Goal: Task Accomplishment & Management: Complete application form

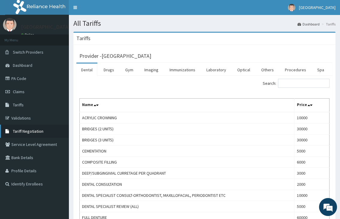
click at [31, 130] on span "Tariff Negotiation" at bounding box center [28, 130] width 31 height 5
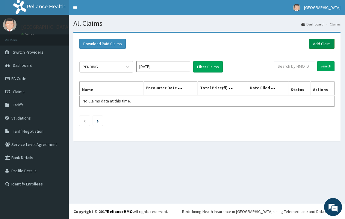
click at [322, 44] on link "Add Claim" at bounding box center [321, 44] width 25 height 10
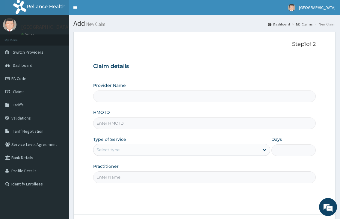
type input "[GEOGRAPHIC_DATA]"
click at [118, 126] on input "HMO ID" at bounding box center [204, 123] width 222 height 12
type input "SBG/10374/E"
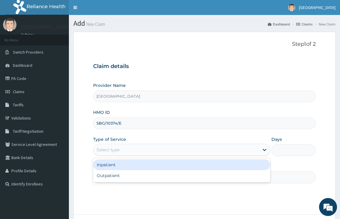
click at [121, 148] on div "Select type" at bounding box center [175, 150] width 165 height 10
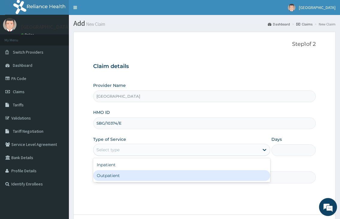
click at [117, 178] on div "Outpatient" at bounding box center [181, 175] width 177 height 11
type input "1"
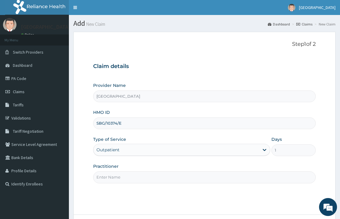
click at [112, 180] on input "Practitioner" at bounding box center [204, 177] width 222 height 12
type input "DR.NKOR"
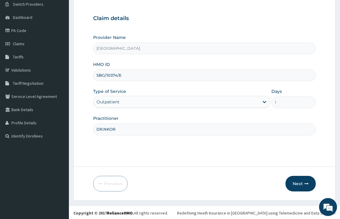
scroll to position [49, 0]
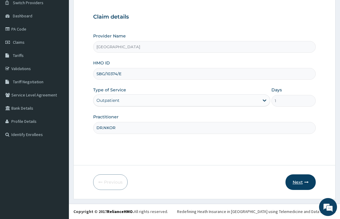
click at [302, 181] on button "Next" at bounding box center [300, 182] width 30 height 16
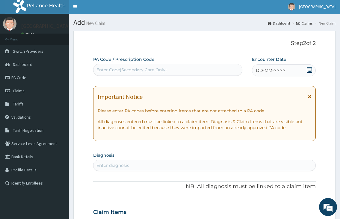
scroll to position [0, 0]
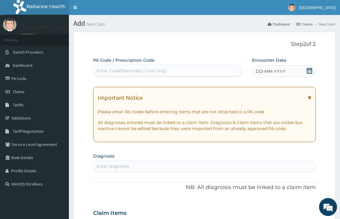
click at [310, 73] on icon at bounding box center [309, 71] width 6 height 6
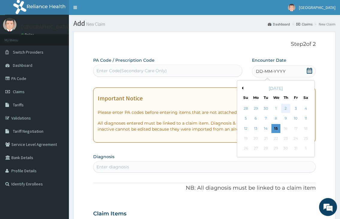
click at [285, 110] on div "2" at bounding box center [285, 108] width 9 height 9
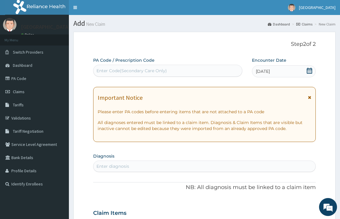
click at [135, 167] on div "Enter diagnosis" at bounding box center [204, 166] width 222 height 10
type input "malaria"
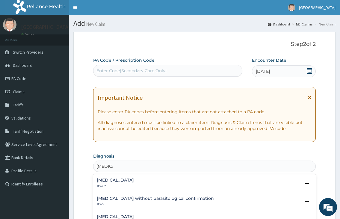
click at [122, 180] on h4 "Plasmodium malariae malaria without complication" at bounding box center [115, 180] width 37 height 4
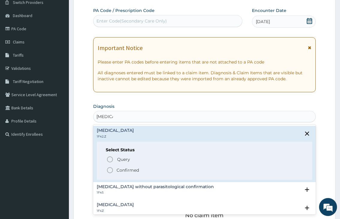
scroll to position [60, 0]
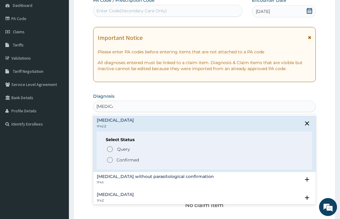
click at [110, 160] on icon "status option filled" at bounding box center [109, 159] width 7 height 7
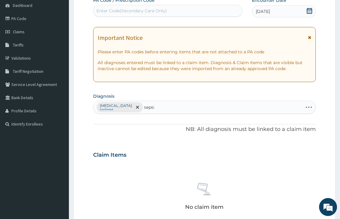
type input "sepsis"
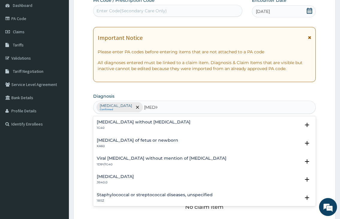
click at [127, 123] on h4 "Sepsis without septic shock" at bounding box center [144, 122] width 94 height 4
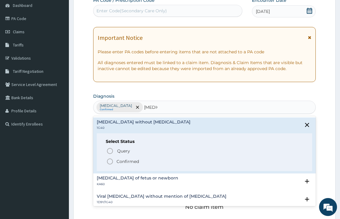
click at [109, 161] on icon "status option filled" at bounding box center [109, 161] width 7 height 7
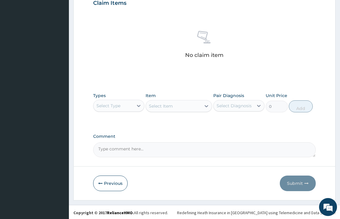
scroll to position [213, 0]
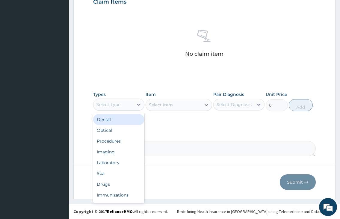
click at [115, 101] on div "Select Type" at bounding box center [108, 104] width 24 height 6
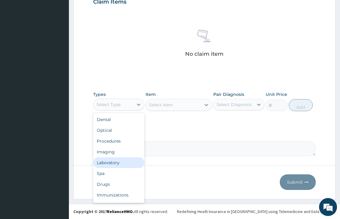
click at [113, 163] on div "Laboratory" at bounding box center [118, 162] width 51 height 11
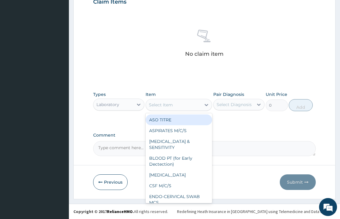
click at [167, 104] on div "Select Item" at bounding box center [161, 105] width 24 height 6
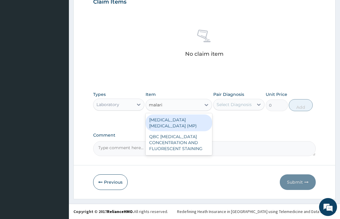
type input "malaria"
drag, startPoint x: 173, startPoint y: 121, endPoint x: 217, endPoint y: 116, distance: 44.5
click at [176, 120] on div "MALARIA PARASITE (MP)" at bounding box center [178, 122] width 67 height 17
type input "1000"
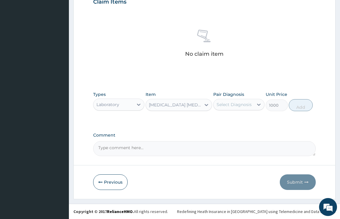
click at [224, 106] on div "Select Diagnosis" at bounding box center [233, 104] width 35 height 6
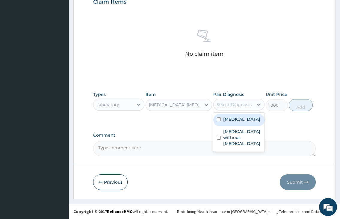
click at [229, 122] on label "Plasmodium malariae malaria without complication" at bounding box center [241, 119] width 37 height 6
checkbox input "true"
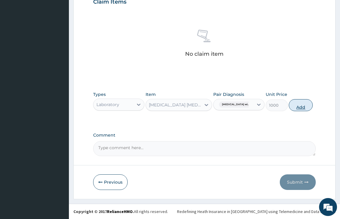
click at [310, 104] on button "Add" at bounding box center [301, 105] width 24 height 12
type input "0"
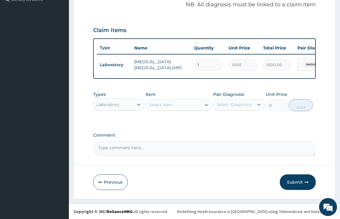
scroll to position [190, 0]
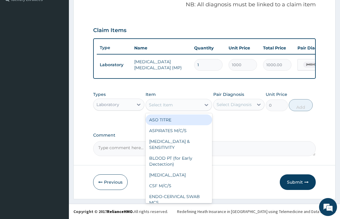
click at [171, 107] on div "Select Item" at bounding box center [161, 105] width 24 height 6
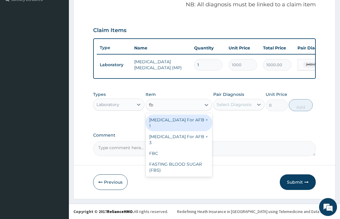
type input "fbc"
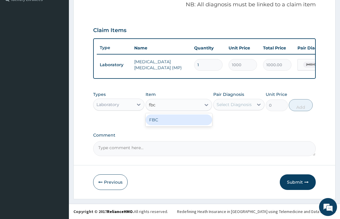
click at [163, 121] on div "FBC" at bounding box center [178, 119] width 67 height 11
type input "2000"
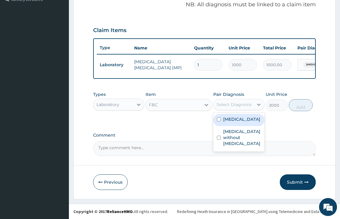
click at [226, 106] on div "Select Diagnosis" at bounding box center [233, 104] width 35 height 6
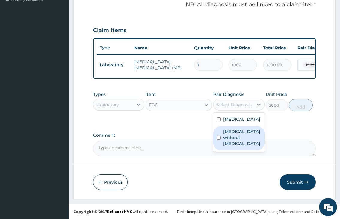
drag, startPoint x: 230, startPoint y: 152, endPoint x: 260, endPoint y: 132, distance: 35.9
click at [230, 146] on label "Sepsis without septic shock" at bounding box center [242, 137] width 38 height 18
checkbox input "true"
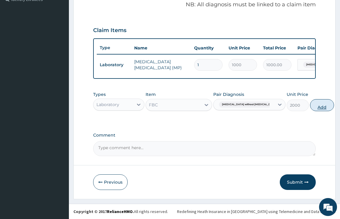
click at [310, 103] on button "Add" at bounding box center [322, 105] width 24 height 12
type input "0"
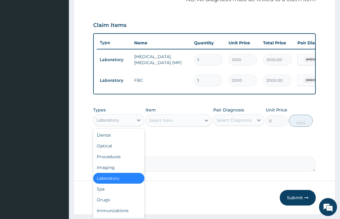
click at [120, 123] on div "Laboratory" at bounding box center [113, 120] width 40 height 10
click at [113, 204] on div "Drugs" at bounding box center [118, 199] width 51 height 11
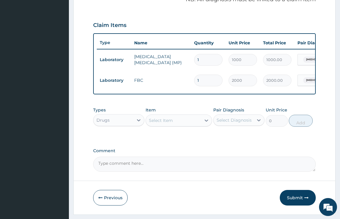
click at [156, 123] on div "Select Item" at bounding box center [161, 120] width 24 height 6
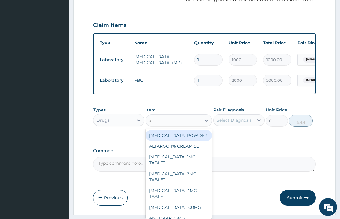
type input "art"
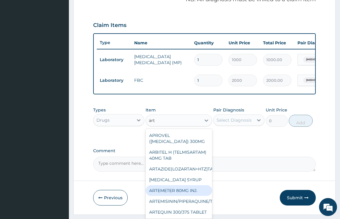
drag, startPoint x: 188, startPoint y: 202, endPoint x: 198, endPoint y: 185, distance: 19.8
click at [189, 196] on div "ARTEMETER 80MG INJ." at bounding box center [178, 190] width 67 height 11
type input "350"
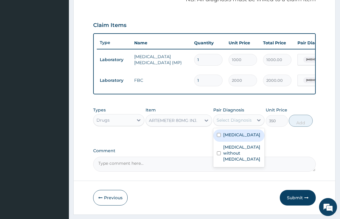
click at [225, 123] on div "Select Diagnosis" at bounding box center [233, 120] width 35 height 6
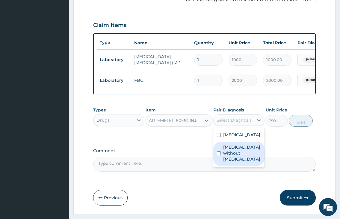
drag, startPoint x: 224, startPoint y: 148, endPoint x: 204, endPoint y: 173, distance: 31.8
click at [204, 172] on div "PA Code / Prescription Code Enter Code(Secondary Care Only) Encounter Date 02-1…" at bounding box center [204, 20] width 222 height 304
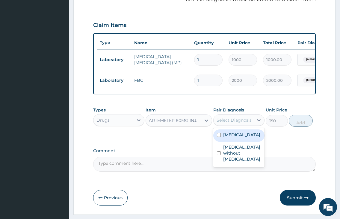
click at [218, 137] on input "checkbox" at bounding box center [219, 135] width 4 height 4
checkbox input "true"
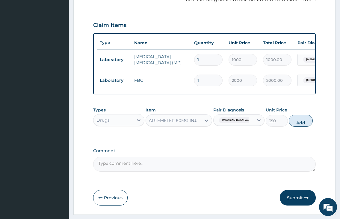
click at [304, 127] on button "Add" at bounding box center [301, 121] width 24 height 12
type input "0"
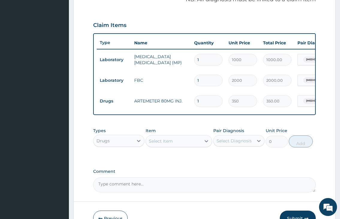
type input "0.00"
type input "3"
type input "1050.00"
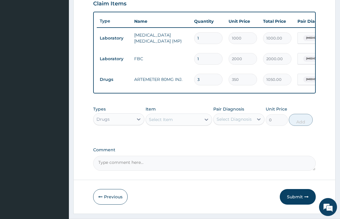
scroll to position [219, 0]
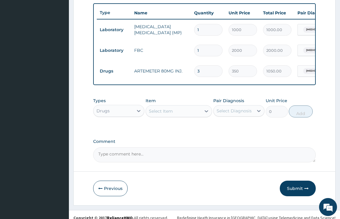
type input "3"
click at [152, 114] on div "Select Item" at bounding box center [161, 111] width 24 height 6
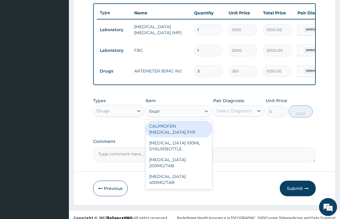
type input "ibupro"
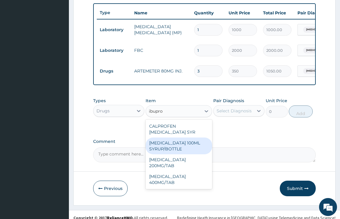
drag, startPoint x: 181, startPoint y: 151, endPoint x: 186, endPoint y: 147, distance: 6.4
click at [182, 150] on div "IBUPROFEN 100ML SYRUP/BOTTLE" at bounding box center [178, 145] width 67 height 17
type input "650"
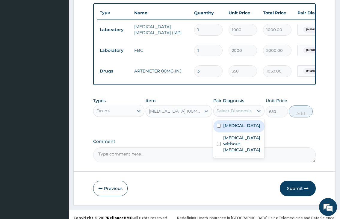
click at [228, 114] on div "Select Diagnosis" at bounding box center [233, 111] width 35 height 6
drag, startPoint x: 227, startPoint y: 142, endPoint x: 234, endPoint y: 139, distance: 7.0
click at [228, 128] on label "Plasmodium malariae malaria without complication" at bounding box center [241, 125] width 37 height 6
checkbox input "true"
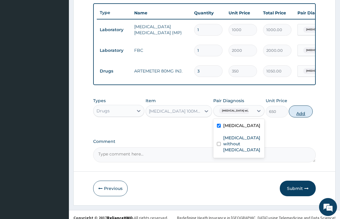
click at [305, 115] on button "Add" at bounding box center [301, 111] width 24 height 12
type input "0"
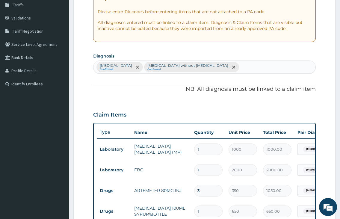
scroll to position [100, 0]
click at [278, 66] on div "Plasmodium malariae malaria without complication Confirmed Sepsis without septi…" at bounding box center [204, 67] width 222 height 13
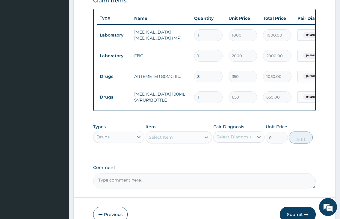
scroll to position [219, 0]
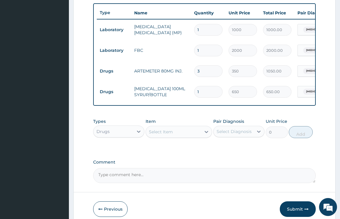
type input "upper respir"
click at [173, 137] on div "Select Item" at bounding box center [173, 132] width 55 height 10
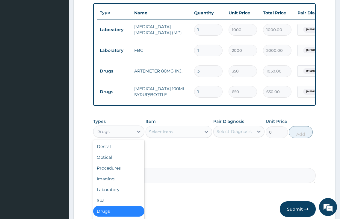
click at [117, 134] on div "Drugs" at bounding box center [113, 132] width 40 height 10
click at [109, 195] on div "Laboratory" at bounding box center [118, 189] width 51 height 11
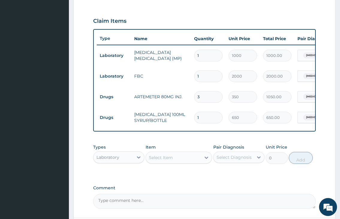
scroll to position [251, 0]
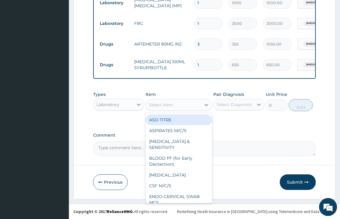
click at [173, 105] on div "Select Item" at bounding box center [173, 105] width 55 height 10
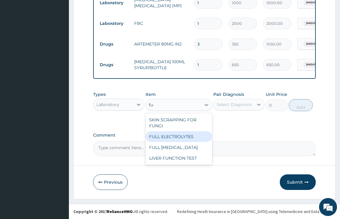
type input "f"
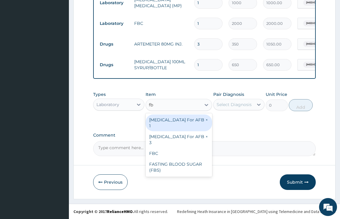
type input "fbc"
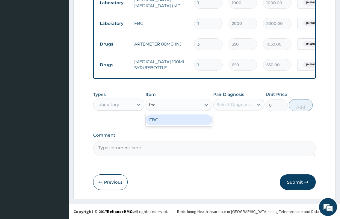
click at [173, 119] on div "FBC" at bounding box center [178, 119] width 67 height 11
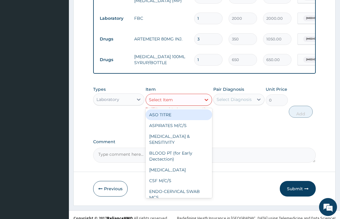
click at [185, 104] on div "Select Item" at bounding box center [173, 100] width 55 height 10
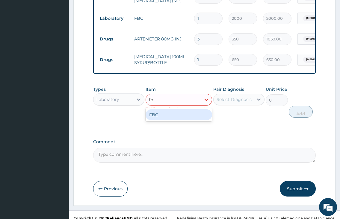
type input "fbc"
click at [169, 120] on div "FBC" at bounding box center [178, 114] width 67 height 11
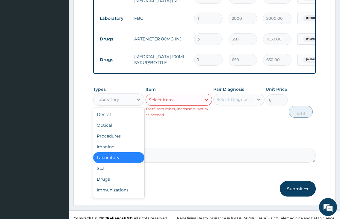
click at [125, 104] on div "Laboratory" at bounding box center [113, 100] width 40 height 10
click at [117, 184] on div "Drugs" at bounding box center [118, 179] width 51 height 11
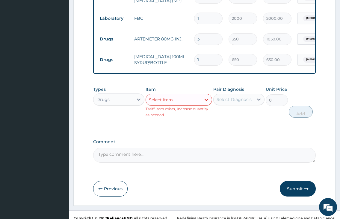
click at [179, 100] on div "Select Item" at bounding box center [173, 100] width 55 height 10
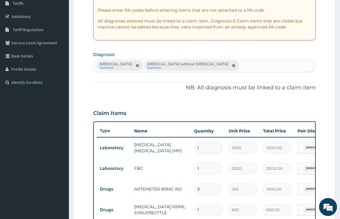
scroll to position [12, 0]
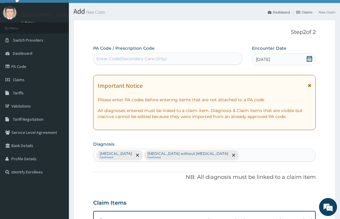
click at [273, 153] on div "Plasmodium malariae malaria without complication Confirmed Sepsis without septi…" at bounding box center [204, 155] width 222 height 13
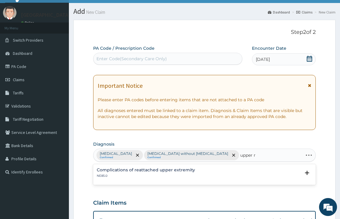
type input "upper"
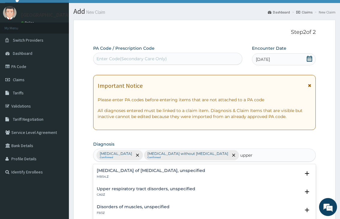
scroll to position [120, 0]
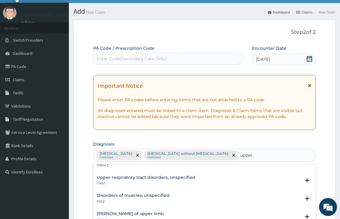
click at [170, 180] on h4 "Upper respiratory tract disorders, unspecified" at bounding box center [146, 177] width 98 height 4
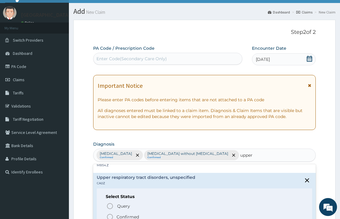
click at [108, 215] on icon "status option filled" at bounding box center [109, 216] width 7 height 7
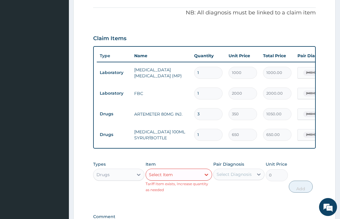
scroll to position [251, 0]
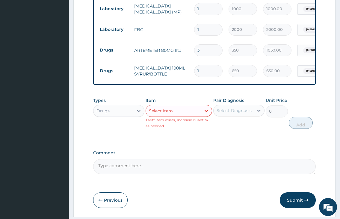
click at [164, 114] on div "Select Item" at bounding box center [161, 111] width 24 height 6
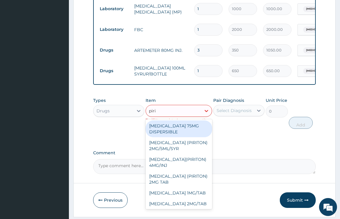
type input "pirit"
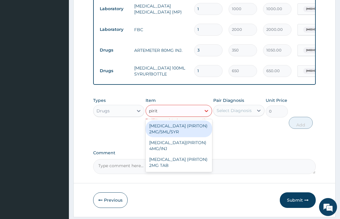
click at [170, 137] on div "CHLORPHENAMINE (PIRITON) 2MG/5ML/SYR" at bounding box center [178, 128] width 67 height 17
type input "1200"
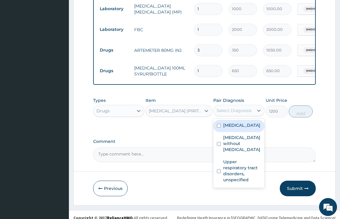
click at [248, 115] on div "Select Diagnosis" at bounding box center [233, 111] width 40 height 10
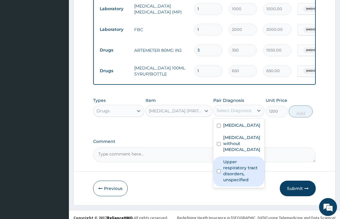
drag, startPoint x: 237, startPoint y: 185, endPoint x: 263, endPoint y: 156, distance: 38.6
click at [239, 183] on label "Upper respiratory tract disorders, unspecified" at bounding box center [242, 171] width 38 height 24
checkbox input "true"
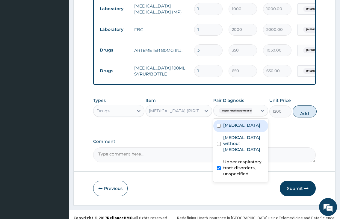
drag, startPoint x: 306, startPoint y: 114, endPoint x: 279, endPoint y: 122, distance: 28.0
click at [305, 115] on button "Add" at bounding box center [304, 111] width 24 height 12
type input "0"
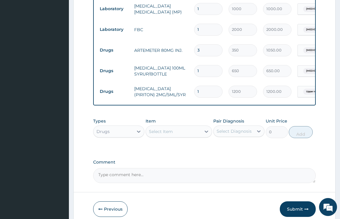
scroll to position [102, 0]
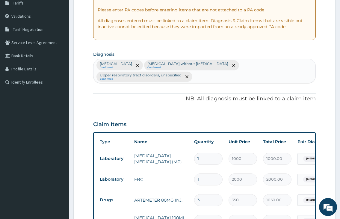
click at [205, 78] on div "Plasmodium malariae malaria without complication Confirmed Sepsis without septi…" at bounding box center [204, 71] width 222 height 24
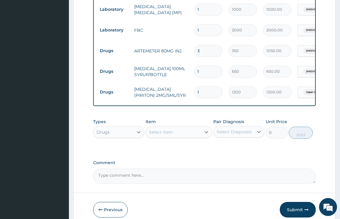
scroll to position [284, 0]
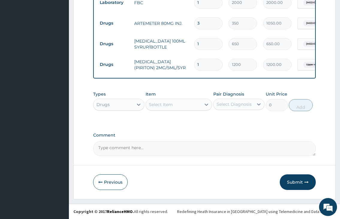
type input "h"
click at [161, 105] on div "Select Item" at bounding box center [161, 104] width 24 height 6
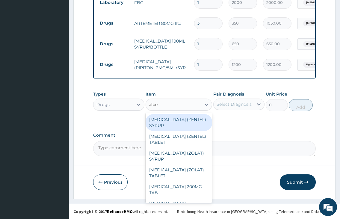
type input "alben"
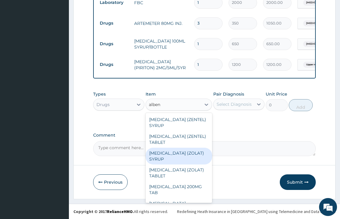
scroll to position [7, 0]
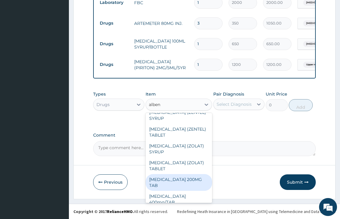
click at [180, 178] on div "ALBENDAZOLE 200MG TAB" at bounding box center [178, 182] width 67 height 17
type input "100"
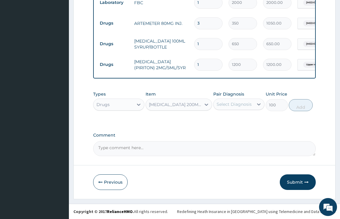
click at [232, 104] on div "Select Diagnosis" at bounding box center [233, 104] width 35 height 6
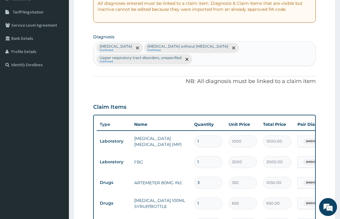
scroll to position [104, 0]
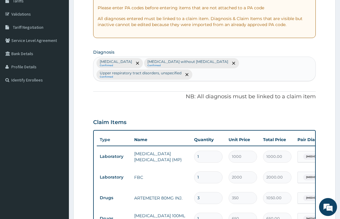
click at [204, 73] on div "Plasmodium malariae malaria without complication Confirmed Sepsis without septi…" at bounding box center [204, 69] width 222 height 24
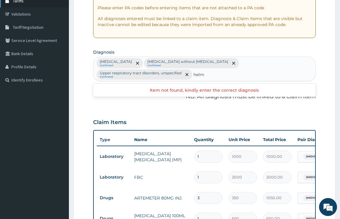
type input "helm"
type input "hel"
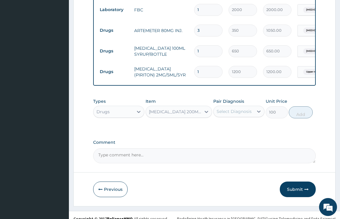
scroll to position [284, 0]
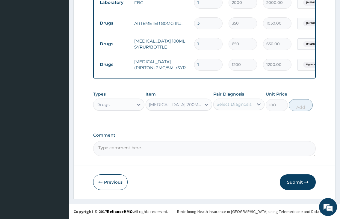
type input "helmin"
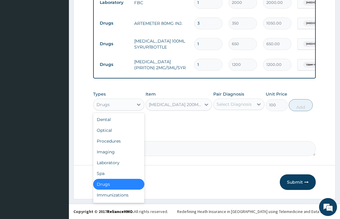
click at [112, 108] on div "Drugs" at bounding box center [113, 105] width 40 height 10
drag, startPoint x: 112, startPoint y: 143, endPoint x: 132, endPoint y: 140, distance: 20.0
click at [113, 143] on div "Procedures" at bounding box center [118, 141] width 51 height 11
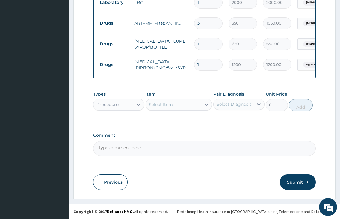
click at [163, 101] on div "Select Item" at bounding box center [161, 104] width 24 height 6
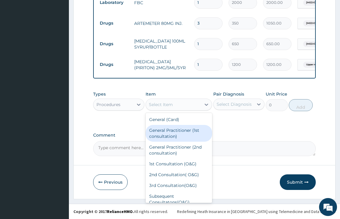
drag, startPoint x: 166, startPoint y: 135, endPoint x: 220, endPoint y: 119, distance: 56.5
click at [172, 137] on div "General Practitioner (1st consultation)" at bounding box center [178, 133] width 67 height 17
type input "2000"
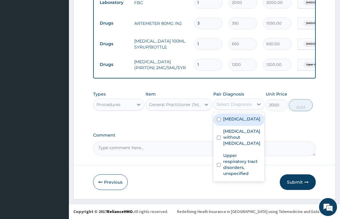
click at [230, 108] on div "Select Diagnosis" at bounding box center [233, 104] width 40 height 10
drag, startPoint x: 230, startPoint y: 124, endPoint x: 225, endPoint y: 143, distance: 19.5
click at [226, 122] on label "Plasmodium malariae malaria without complication" at bounding box center [241, 119] width 37 height 6
checkbox input "true"
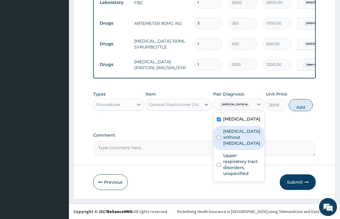
click at [229, 146] on label "Sepsis without septic shock" at bounding box center [242, 137] width 38 height 18
checkbox input "true"
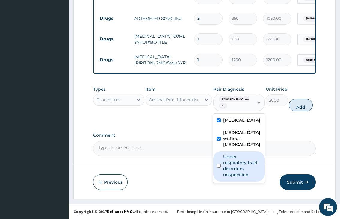
click at [230, 172] on label "Upper respiratory tract disorders, unspecified" at bounding box center [242, 166] width 38 height 24
checkbox input "true"
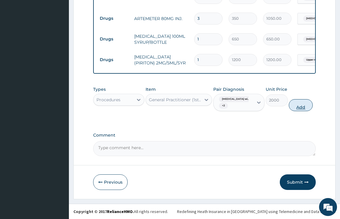
click at [310, 111] on button "Add" at bounding box center [301, 105] width 24 height 12
type input "0"
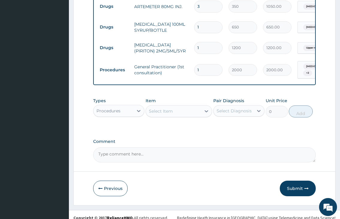
scroll to position [307, 0]
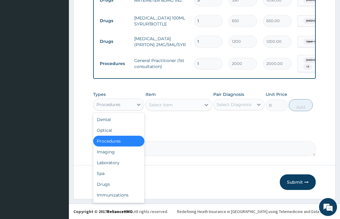
click at [107, 106] on div "Procedures" at bounding box center [108, 104] width 24 height 6
click at [101, 183] on div "Drugs" at bounding box center [118, 184] width 51 height 11
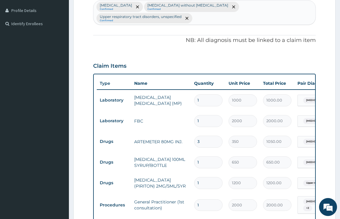
scroll to position [157, 0]
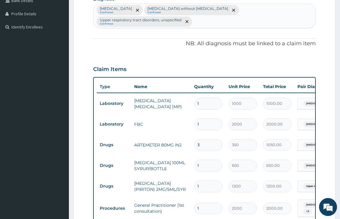
click at [221, 24] on div "Plasmodium malariae malaria without complication Confirmed Sepsis without septi…" at bounding box center [204, 16] width 222 height 24
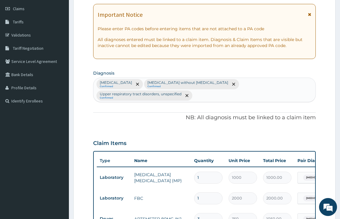
scroll to position [67, 0]
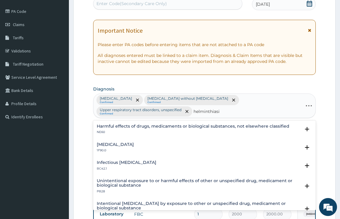
type input "helminthiasis"
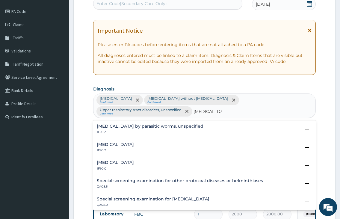
click at [143, 125] on h4 "Infestation by parasitic worms, unspecified" at bounding box center [150, 126] width 107 height 4
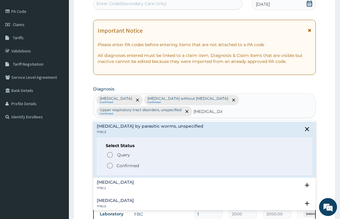
click at [110, 164] on icon "status option filled" at bounding box center [109, 165] width 7 height 7
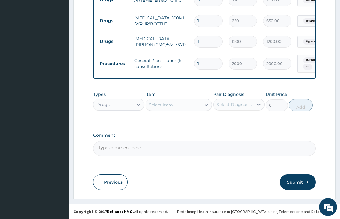
scroll to position [307, 0]
click at [180, 107] on div "Select Item" at bounding box center [173, 105] width 55 height 10
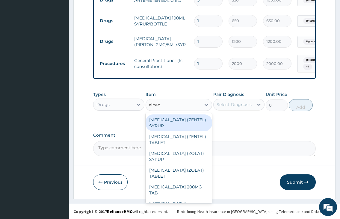
type input "albend"
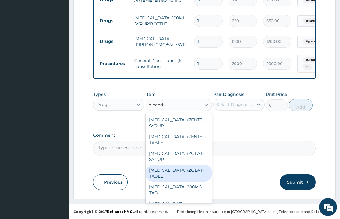
scroll to position [7, 0]
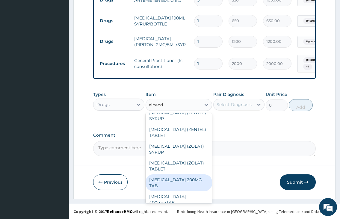
click at [192, 178] on div "ALBENDAZOLE 200MG TAB" at bounding box center [178, 182] width 67 height 17
type input "100"
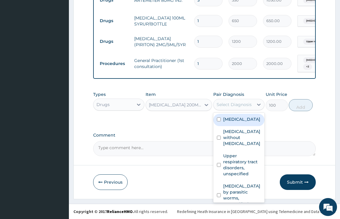
click at [229, 107] on div "Select Diagnosis" at bounding box center [233, 104] width 35 height 6
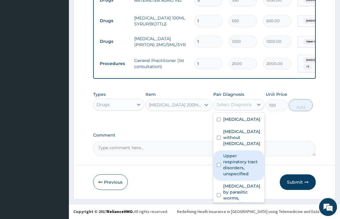
scroll to position [28, 0]
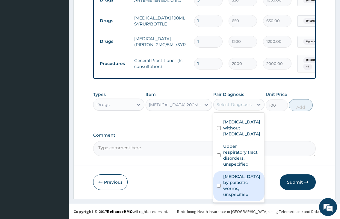
click at [232, 182] on label "Infestation by parasitic worms, unspecified" at bounding box center [242, 185] width 38 height 24
checkbox input "true"
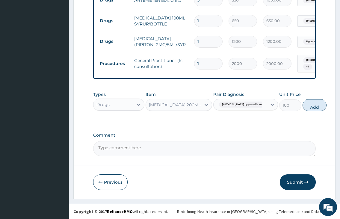
click at [302, 109] on button "Add" at bounding box center [314, 105] width 24 height 12
type input "0"
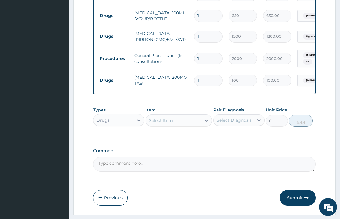
click at [301, 203] on button "Submit" at bounding box center [298, 198] width 36 height 16
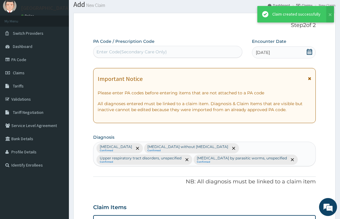
scroll to position [307, 0]
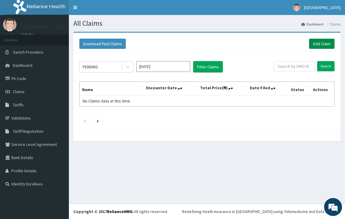
click at [324, 45] on link "Add Claim" at bounding box center [321, 44] width 25 height 10
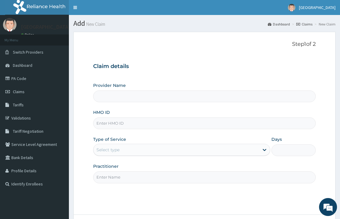
type input "[GEOGRAPHIC_DATA]"
click at [115, 123] on input "HMO ID" at bounding box center [204, 123] width 222 height 12
type input "s"
type input "SBG/10374/B"
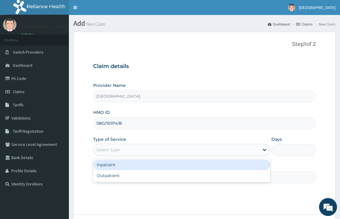
click at [110, 150] on div "Select type" at bounding box center [107, 150] width 23 height 6
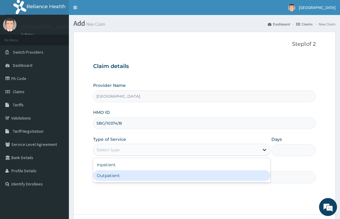
click at [107, 174] on div "Outpatient" at bounding box center [181, 175] width 177 height 11
type input "1"
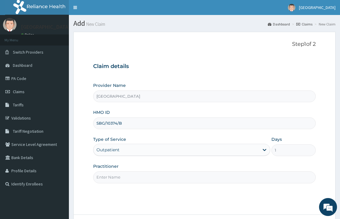
click at [107, 174] on input "Practitioner" at bounding box center [204, 177] width 222 height 12
type input "DR.NKOR"
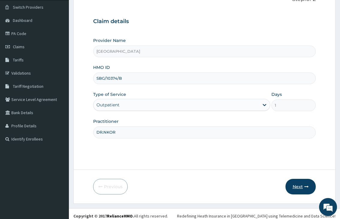
scroll to position [49, 0]
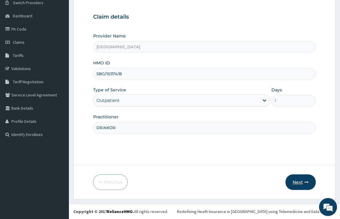
click at [298, 181] on button "Next" at bounding box center [300, 182] width 30 height 16
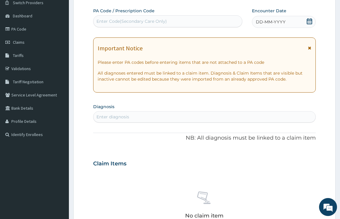
click at [124, 24] on div "Enter Code(Secondary Care Only)" at bounding box center [131, 21] width 70 height 6
type input "P"
click at [308, 19] on icon at bounding box center [309, 21] width 5 height 6
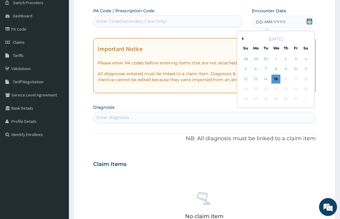
drag, startPoint x: 247, startPoint y: 80, endPoint x: 237, endPoint y: 88, distance: 12.9
click at [244, 81] on div "12" at bounding box center [245, 79] width 9 height 9
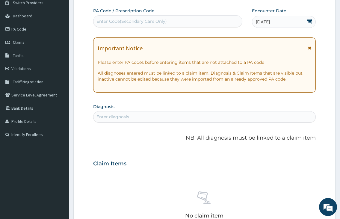
click at [190, 118] on div "Enter diagnosis" at bounding box center [204, 117] width 222 height 10
type input "PEPTIC ULCER"
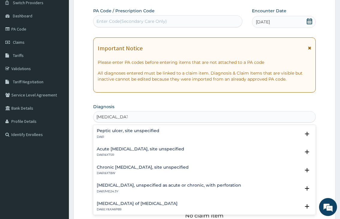
click at [106, 132] on h4 "Peptic ulcer, site unspecified" at bounding box center [128, 130] width 63 height 4
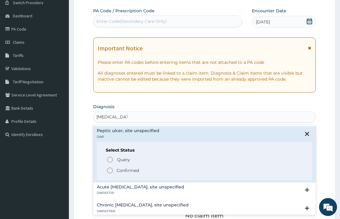
click at [108, 171] on icon "status option filled" at bounding box center [109, 170] width 7 height 7
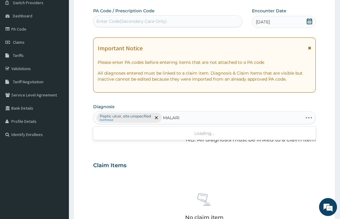
type input "MALARIA"
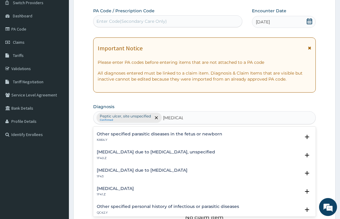
scroll to position [60, 0]
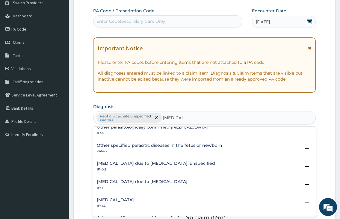
click at [156, 163] on h4 "Malaria due to Plasmodium falciparum, unspecified" at bounding box center [156, 163] width 118 height 4
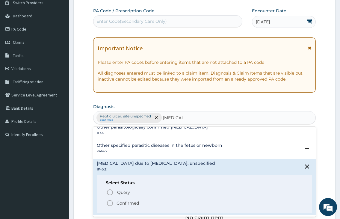
click at [108, 201] on circle "status option filled" at bounding box center [109, 202] width 5 height 5
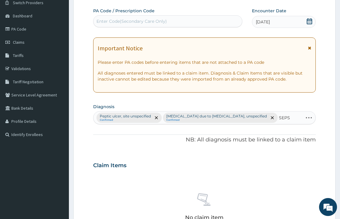
type input "SEPS"
click at [275, 115] on div "Peptic ulcer, site unspecified Confirmed Malaria due to Plasmodium falciparum, …" at bounding box center [204, 117] width 222 height 13
type input "SEPSIS"
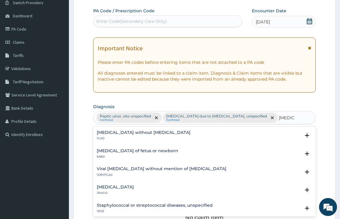
click at [140, 135] on h4 "Sepsis without septic shock" at bounding box center [144, 132] width 94 height 4
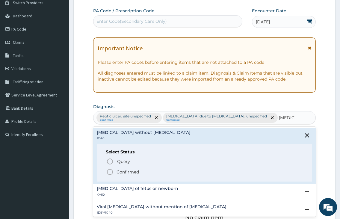
click at [108, 173] on icon "status option filled" at bounding box center [109, 171] width 7 height 7
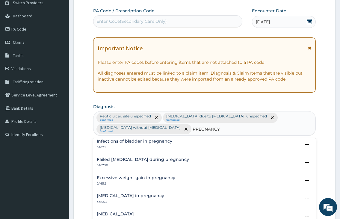
scroll to position [791, 0]
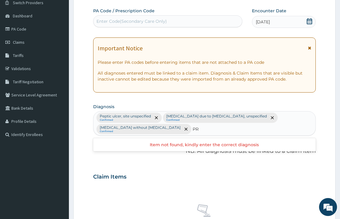
type input "P"
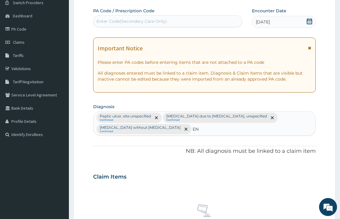
type input "E"
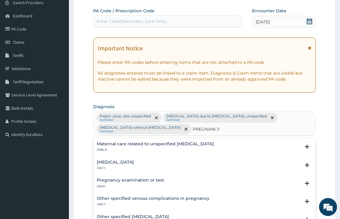
type input "PREGNANCY"
click at [146, 180] on h4 "Pregnancy examination or test" at bounding box center [130, 180] width 67 height 4
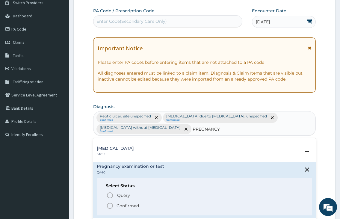
scroll to position [30, 0]
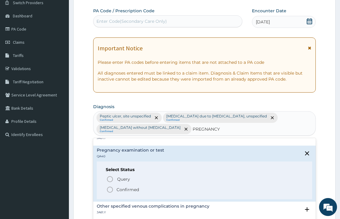
click at [109, 188] on icon "status option filled" at bounding box center [109, 189] width 7 height 7
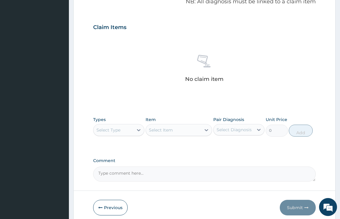
scroll to position [199, 0]
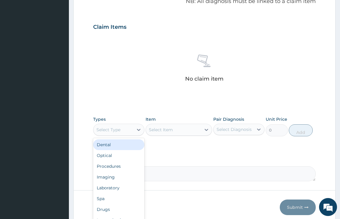
click at [119, 132] on div "Select Type" at bounding box center [108, 130] width 24 height 6
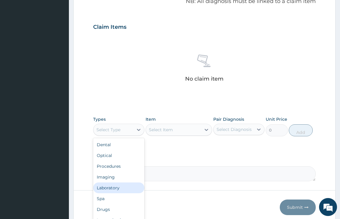
click at [118, 188] on div "Laboratory" at bounding box center [118, 187] width 51 height 11
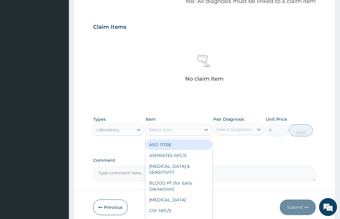
click at [162, 127] on div "Select Item" at bounding box center [161, 130] width 24 height 6
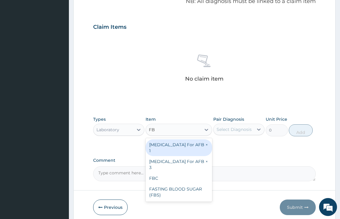
type input "FBC"
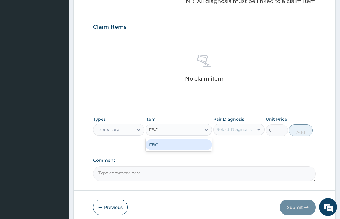
drag, startPoint x: 172, startPoint y: 144, endPoint x: 210, endPoint y: 140, distance: 38.9
click at [172, 144] on div "FBC" at bounding box center [178, 144] width 67 height 11
type input "2000"
click at [223, 131] on div "Select Diagnosis" at bounding box center [233, 129] width 35 height 6
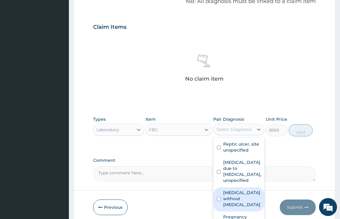
click at [232, 202] on label "Sepsis without septic shock" at bounding box center [242, 199] width 38 height 18
checkbox input "true"
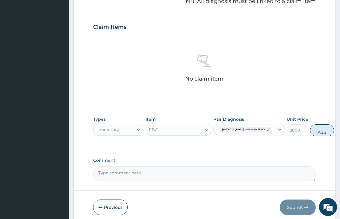
drag, startPoint x: 302, startPoint y: 128, endPoint x: 174, endPoint y: 137, distance: 129.0
click at [310, 131] on button "Add" at bounding box center [322, 130] width 24 height 12
type input "0"
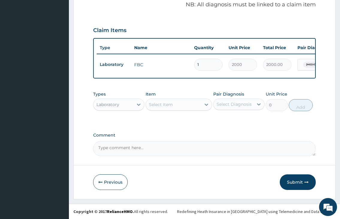
click at [167, 106] on div "Select Item" at bounding box center [161, 104] width 24 height 6
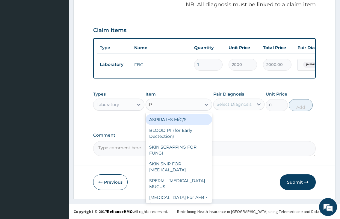
type input "PT"
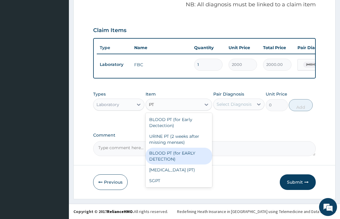
click at [186, 152] on div "BLOOD PT (for EARLY DETECTION)" at bounding box center [178, 156] width 67 height 17
type input "800"
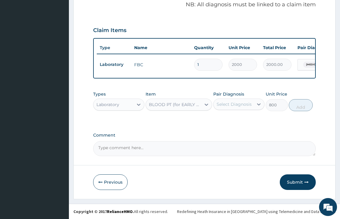
click at [233, 106] on div "Select Diagnosis" at bounding box center [233, 104] width 35 height 6
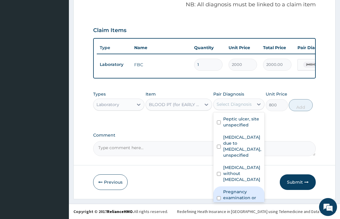
click at [237, 195] on label "Pregnancy examination or test" at bounding box center [242, 198] width 38 height 18
checkbox input "true"
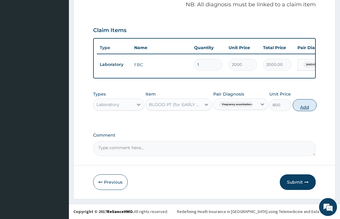
click at [304, 107] on button "Add" at bounding box center [304, 105] width 24 height 12
type input "0"
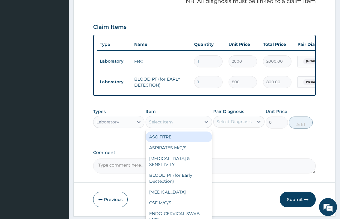
click at [183, 127] on div "Select Item" at bounding box center [173, 122] width 55 height 10
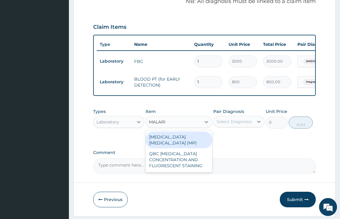
type input "MALARIA"
drag, startPoint x: 188, startPoint y: 144, endPoint x: 224, endPoint y: 131, distance: 38.1
click at [193, 141] on div "MALARIA PARASITE (MP)" at bounding box center [178, 139] width 67 height 17
type input "1000"
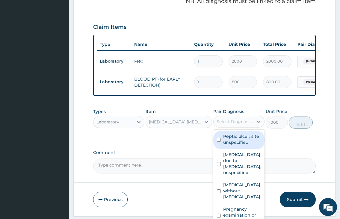
click at [227, 125] on div "Select Diagnosis" at bounding box center [233, 122] width 35 height 6
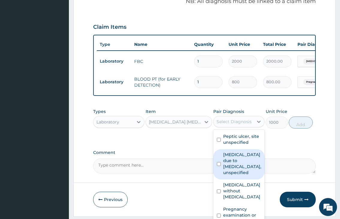
click at [235, 175] on label "Malaria due to Plasmodium falciparum, unspecified" at bounding box center [242, 163] width 38 height 24
checkbox input "true"
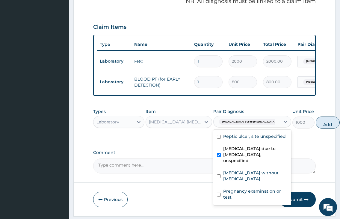
drag, startPoint x: 301, startPoint y: 128, endPoint x: 263, endPoint y: 138, distance: 39.7
click at [316, 128] on button "Add" at bounding box center [328, 122] width 24 height 12
type input "0"
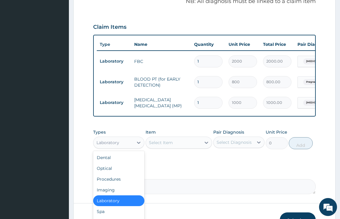
click at [125, 147] on div "Laboratory" at bounding box center [113, 143] width 40 height 10
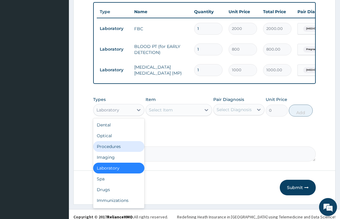
scroll to position [242, 0]
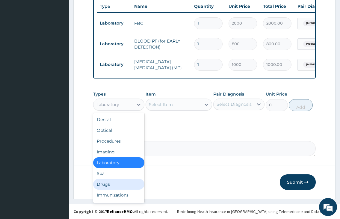
click at [116, 183] on div "Drugs" at bounding box center [118, 184] width 51 height 11
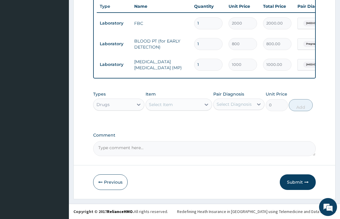
click at [164, 104] on div "Select Item" at bounding box center [161, 104] width 24 height 6
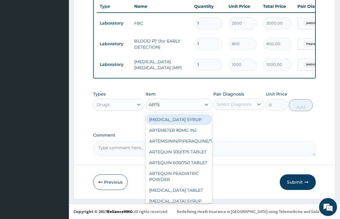
type input "ARTES"
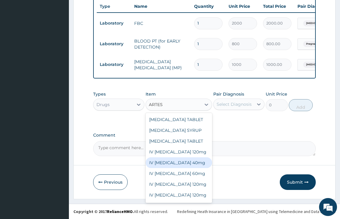
scroll to position [31, 0]
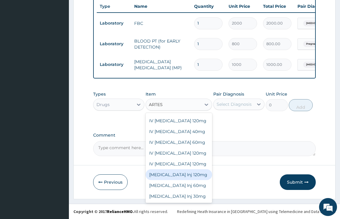
click at [191, 178] on div "Artesunate Inj 120mg" at bounding box center [178, 174] width 67 height 11
type input "3000"
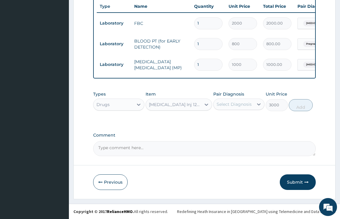
click at [228, 105] on div "Select Diagnosis" at bounding box center [233, 104] width 35 height 6
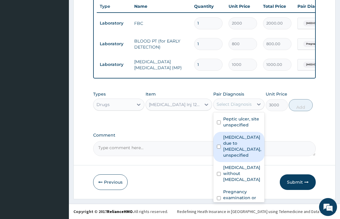
click at [236, 157] on label "Malaria due to Plasmodium falciparum, unspecified" at bounding box center [242, 146] width 38 height 24
checkbox input "true"
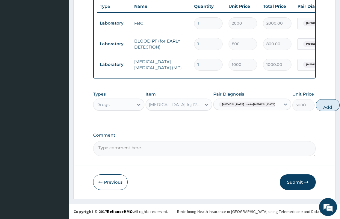
click at [316, 107] on button "Add" at bounding box center [328, 105] width 24 height 12
type input "0"
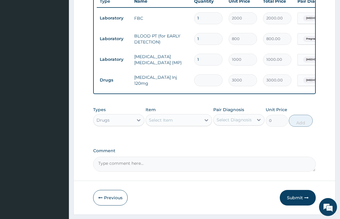
type input "0.00"
type input "4"
type input "12000.00"
type input "0.00"
type input "5"
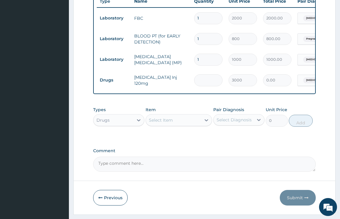
type input "15000.00"
type input "5"
click at [157, 123] on div "Select Item" at bounding box center [161, 120] width 24 height 6
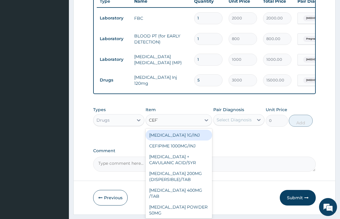
type input "CEFTR"
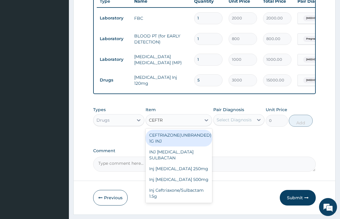
click at [198, 146] on div "CEFTRIAZONE(UNBRANDED) 1G INJ" at bounding box center [178, 138] width 67 height 17
type input "2000"
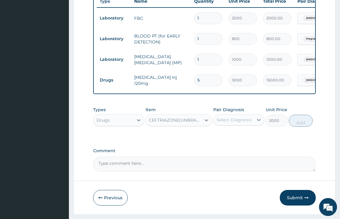
click at [227, 123] on div "Select Diagnosis" at bounding box center [233, 120] width 35 height 6
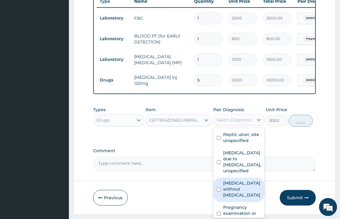
click at [227, 195] on label "Sepsis without septic shock" at bounding box center [242, 189] width 38 height 18
checkbox input "true"
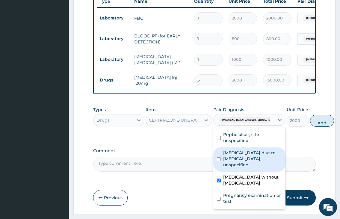
click at [310, 127] on button "Add" at bounding box center [322, 121] width 24 height 12
type input "0"
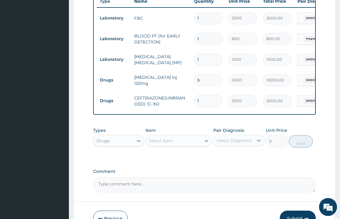
type input "0.00"
type input "2"
type input "4000.00"
type input "2"
click at [166, 144] on div "Select Item" at bounding box center [161, 141] width 24 height 6
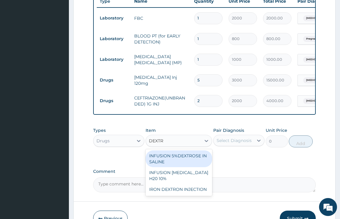
type input "DEXTRO"
click at [192, 164] on div "INFUSION 5%DEXTROSE IN SALINE" at bounding box center [178, 158] width 67 height 17
type input "1000"
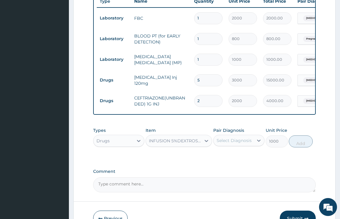
click at [241, 143] on div "Select Diagnosis" at bounding box center [233, 140] width 35 height 6
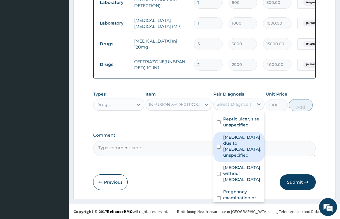
scroll to position [284, 0]
click at [237, 157] on label "Malaria due to Plasmodium falciparum, unspecified" at bounding box center [242, 146] width 38 height 24
checkbox input "true"
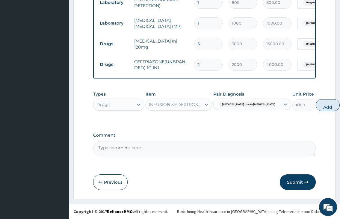
click at [316, 106] on button "Add" at bounding box center [328, 105] width 24 height 12
type input "0"
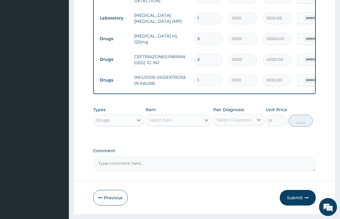
click at [159, 123] on div "Select Item" at bounding box center [161, 120] width 24 height 6
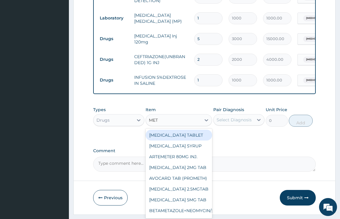
type input "METO"
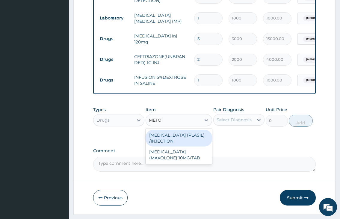
drag, startPoint x: 190, startPoint y: 151, endPoint x: 235, endPoint y: 135, distance: 47.3
click at [202, 146] on div "METOCLOPRAMIDE (PLASIL) /INJECTION" at bounding box center [178, 138] width 67 height 17
type input "150"
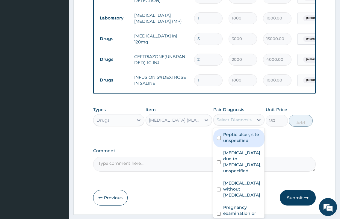
drag, startPoint x: 237, startPoint y: 125, endPoint x: 241, endPoint y: 139, distance: 14.9
click at [237, 123] on div "Select Diagnosis" at bounding box center [233, 120] width 35 height 6
drag, startPoint x: 236, startPoint y: 145, endPoint x: 282, endPoint y: 136, distance: 47.1
click at [237, 143] on label "Peptic ulcer, site unspecified" at bounding box center [242, 137] width 38 height 12
checkbox input "true"
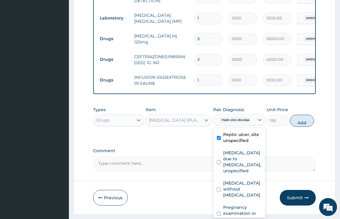
drag, startPoint x: 302, startPoint y: 124, endPoint x: 228, endPoint y: 130, distance: 74.8
click at [301, 126] on button "Add" at bounding box center [302, 121] width 24 height 12
type input "0"
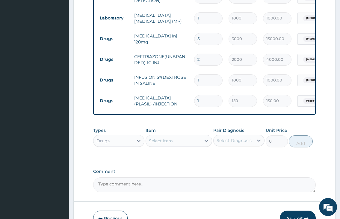
drag, startPoint x: 187, startPoint y: 145, endPoint x: 189, endPoint y: 134, distance: 11.6
click at [187, 145] on div "Select Item" at bounding box center [173, 141] width 55 height 10
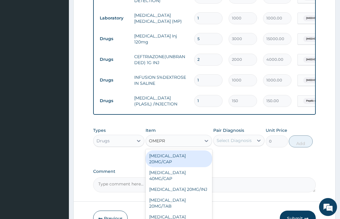
type input "OMEPRA"
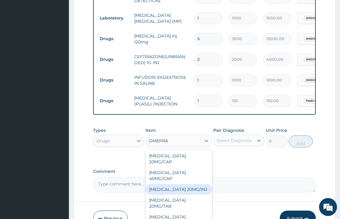
click at [198, 194] on div "OMEPRAZOLE 20MG/INJ" at bounding box center [178, 189] width 67 height 11
type input "1000"
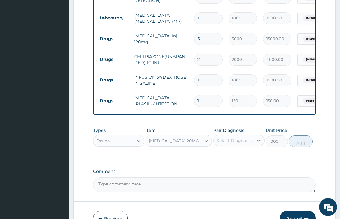
click at [234, 143] on div "Select Diagnosis" at bounding box center [233, 140] width 35 height 6
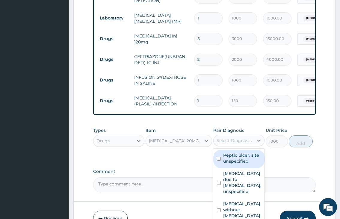
drag, startPoint x: 235, startPoint y: 164, endPoint x: 282, endPoint y: 153, distance: 47.7
click at [236, 164] on label "Peptic ulcer, site unspecified" at bounding box center [242, 158] width 38 height 12
checkbox input "true"
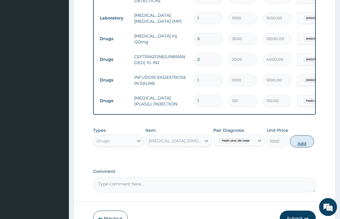
click at [293, 147] on button "Add" at bounding box center [302, 141] width 24 height 12
type input "0"
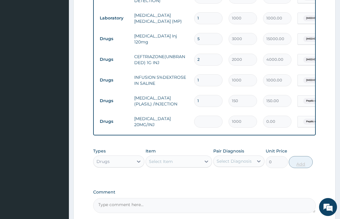
type input "0.00"
type input "2"
type input "2000.00"
type input "2"
click at [163, 164] on div "Select Item" at bounding box center [161, 161] width 24 height 6
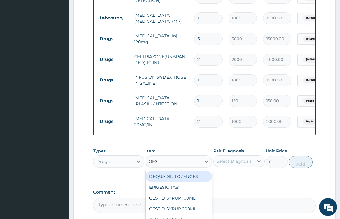
type input "GEST"
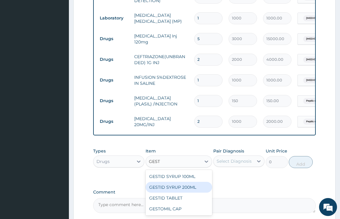
drag, startPoint x: 170, startPoint y: 190, endPoint x: 208, endPoint y: 188, distance: 38.1
click at [174, 191] on div "GESTID SYRUP 200ML" at bounding box center [178, 187] width 67 height 11
type input "1200"
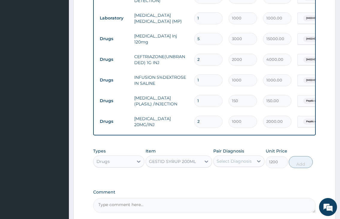
click at [225, 166] on div "Select Diagnosis" at bounding box center [233, 161] width 40 height 10
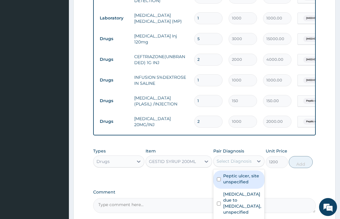
click at [233, 185] on label "Peptic ulcer, site unspecified" at bounding box center [242, 179] width 38 height 12
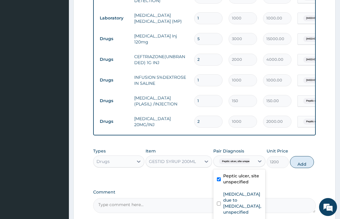
checkbox input "true"
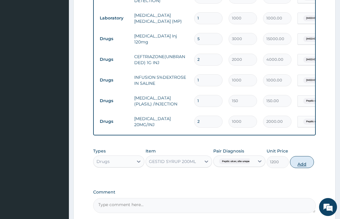
click at [300, 168] on button "Add" at bounding box center [302, 162] width 24 height 12
type input "0"
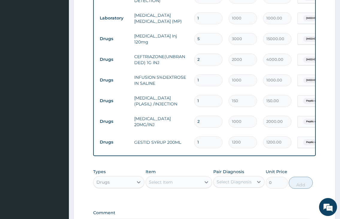
click at [174, 185] on div "Select Item" at bounding box center [173, 182] width 55 height 10
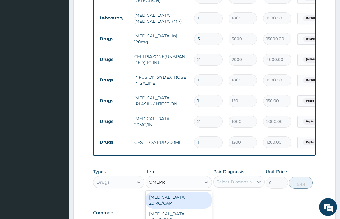
type input "OMEPRA"
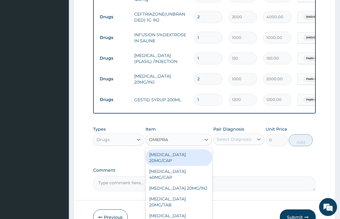
scroll to position [343, 0]
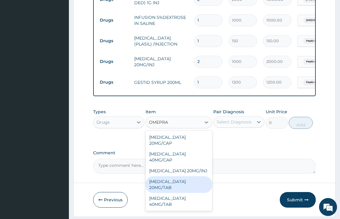
click at [194, 187] on div "OMEPRAZOLE 20MG/TAB" at bounding box center [178, 184] width 67 height 17
type input "100"
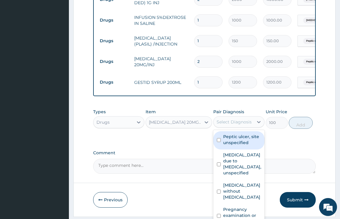
click at [234, 125] on div "Select Diagnosis" at bounding box center [233, 122] width 35 height 6
click at [237, 145] on label "Peptic ulcer, site unspecified" at bounding box center [242, 140] width 38 height 12
checkbox input "true"
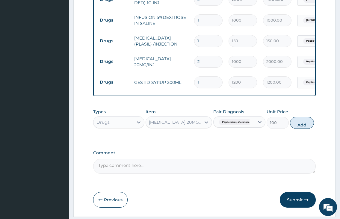
click at [305, 129] on button "Add" at bounding box center [302, 123] width 24 height 12
type input "0"
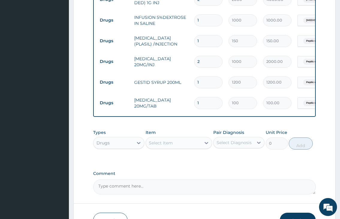
type input "10"
type input "1000.00"
type input "10"
click at [164, 146] on div "Select Item" at bounding box center [161, 143] width 24 height 6
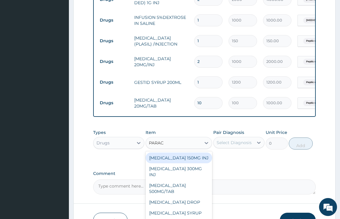
type input "PARACE"
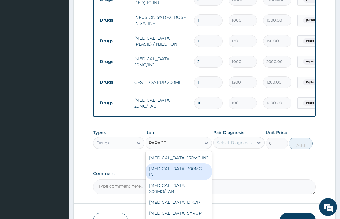
drag, startPoint x: 196, startPoint y: 173, endPoint x: 212, endPoint y: 160, distance: 21.0
click at [199, 171] on div "PARACETAMOL 300MG INJ" at bounding box center [178, 171] width 67 height 17
type input "500"
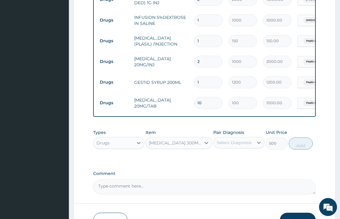
click at [223, 145] on div "Select Diagnosis" at bounding box center [233, 143] width 35 height 6
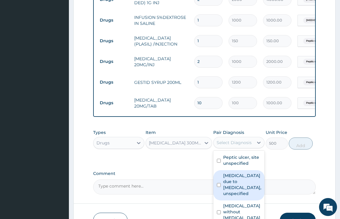
drag, startPoint x: 231, startPoint y: 195, endPoint x: 281, endPoint y: 172, distance: 55.9
click at [234, 195] on label "Malaria due to Plasmodium falciparum, unspecified" at bounding box center [242, 184] width 38 height 24
checkbox input "true"
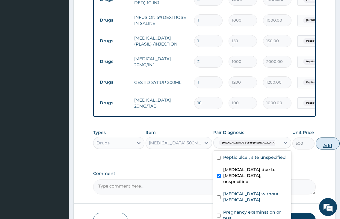
click at [316, 147] on button "Add" at bounding box center [328, 143] width 24 height 12
type input "0"
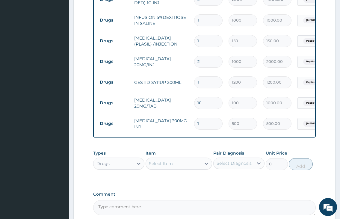
type input "0.00"
type input "4"
type input "2000.00"
type input "4"
click at [178, 168] on div "Select Item" at bounding box center [173, 164] width 55 height 10
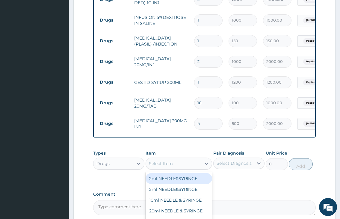
type input "A"
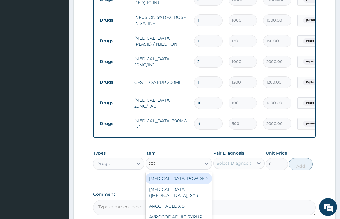
type input "COA"
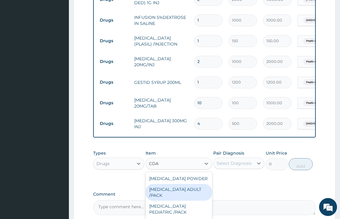
drag, startPoint x: 171, startPoint y: 201, endPoint x: 209, endPoint y: 197, distance: 38.2
click at [173, 200] on div "COARTEM ADULT /PACK" at bounding box center [178, 192] width 67 height 17
type input "2160"
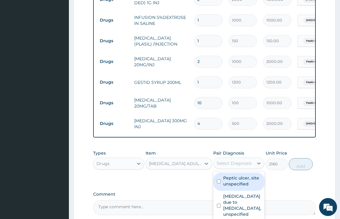
click at [234, 166] on div "Select Diagnosis" at bounding box center [233, 163] width 35 height 6
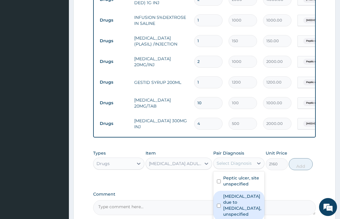
drag, startPoint x: 234, startPoint y: 207, endPoint x: 257, endPoint y: 199, distance: 24.5
click at [234, 209] on label "Malaria due to Plasmodium falciparum, unspecified" at bounding box center [242, 205] width 38 height 24
checkbox input "true"
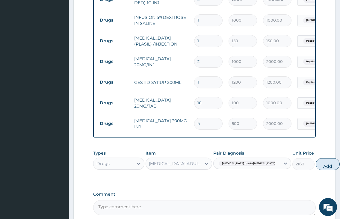
click at [316, 170] on button "Add" at bounding box center [328, 164] width 24 height 12
type input "0"
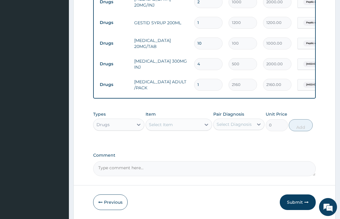
scroll to position [403, 0]
click at [151, 127] on div "Select Item" at bounding box center [161, 124] width 24 height 6
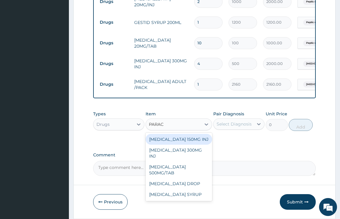
type input "PARACE"
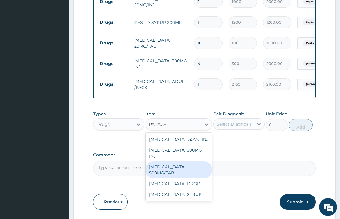
drag, startPoint x: 169, startPoint y: 166, endPoint x: 229, endPoint y: 145, distance: 64.1
click at [170, 164] on div "PARACETAMOL 500MG/TAB" at bounding box center [178, 169] width 67 height 17
type input "50"
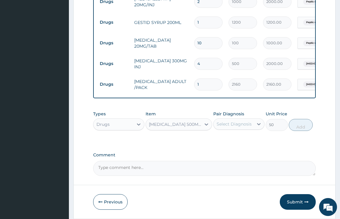
click at [233, 127] on div "Select Diagnosis" at bounding box center [233, 124] width 35 height 6
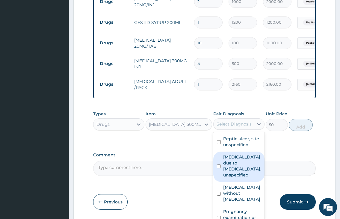
drag, startPoint x: 237, startPoint y: 180, endPoint x: 266, endPoint y: 166, distance: 32.7
click at [239, 178] on label "Malaria due to Plasmodium falciparum, unspecified" at bounding box center [242, 166] width 38 height 24
checkbox input "true"
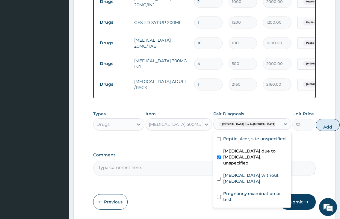
click at [316, 131] on button "Add" at bounding box center [328, 125] width 24 height 12
type input "0"
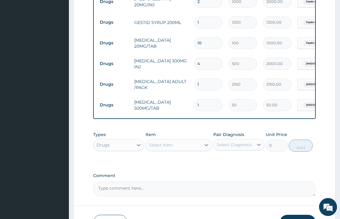
type input "18"
type input "900.00"
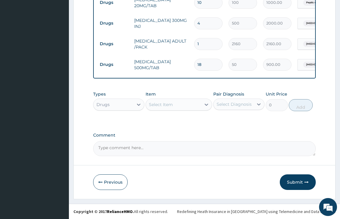
type input "18"
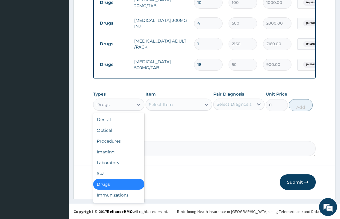
click at [105, 106] on div "Drugs" at bounding box center [102, 104] width 13 height 6
click at [108, 140] on div "Procedures" at bounding box center [118, 141] width 51 height 11
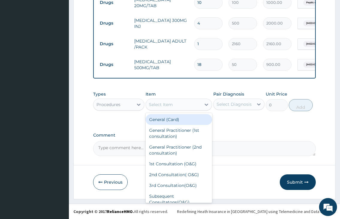
click at [167, 104] on div "Select Item" at bounding box center [161, 104] width 24 height 6
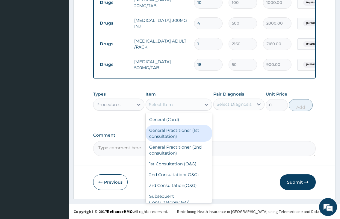
click at [159, 133] on div "General Practitioner (1st consultation)" at bounding box center [178, 133] width 67 height 17
type input "2000"
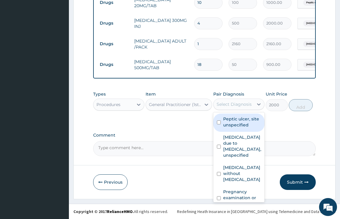
click at [231, 108] on div "Select Diagnosis" at bounding box center [233, 104] width 40 height 10
drag, startPoint x: 230, startPoint y: 123, endPoint x: 230, endPoint y: 138, distance: 14.7
click at [230, 125] on label "Peptic ulcer, site unspecified" at bounding box center [242, 122] width 38 height 12
checkbox input "true"
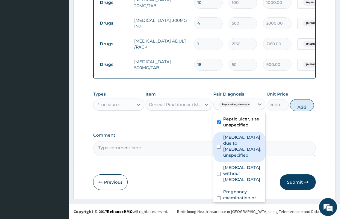
drag, startPoint x: 230, startPoint y: 148, endPoint x: 230, endPoint y: 155, distance: 6.6
click at [230, 150] on label "Malaria due to Plasmodium falciparum, unspecified" at bounding box center [242, 146] width 39 height 24
checkbox input "true"
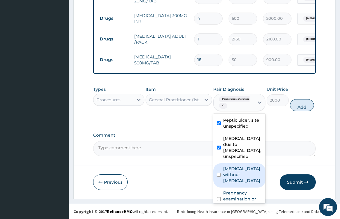
drag, startPoint x: 230, startPoint y: 176, endPoint x: 231, endPoint y: 180, distance: 4.5
click at [230, 176] on label "Sepsis without septic shock" at bounding box center [242, 175] width 39 height 18
checkbox input "true"
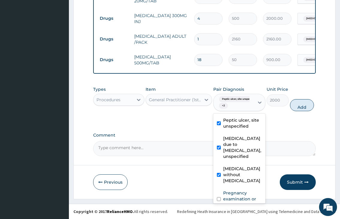
scroll to position [454, 0]
click at [239, 194] on label "Pregnancy examination or test" at bounding box center [242, 199] width 39 height 18
checkbox input "true"
click at [307, 106] on button "Add" at bounding box center [302, 105] width 24 height 12
type input "0"
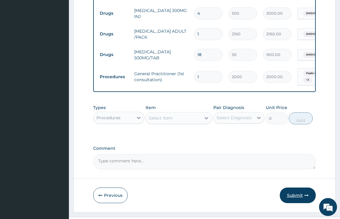
click at [287, 197] on button "Submit" at bounding box center [298, 195] width 36 height 16
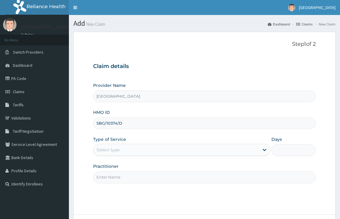
type input "SBG/10374/D"
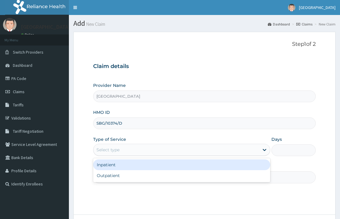
click at [126, 152] on div "Select type" at bounding box center [175, 150] width 165 height 10
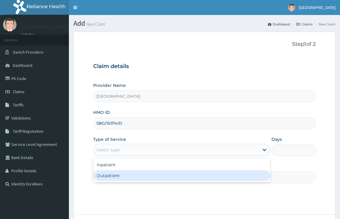
click at [119, 175] on div "Outpatient" at bounding box center [181, 175] width 177 height 11
type input "1"
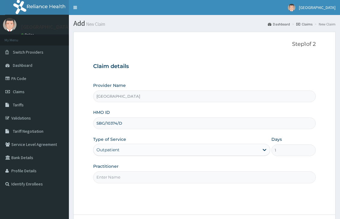
click at [119, 172] on input "Practitioner" at bounding box center [204, 177] width 222 height 12
type input "DR. FAWOLE"
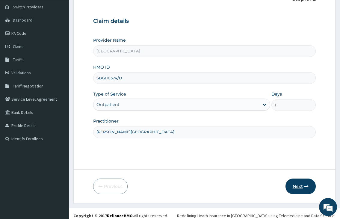
scroll to position [49, 0]
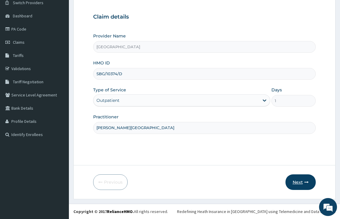
click at [303, 181] on button "Next" at bounding box center [300, 182] width 30 height 16
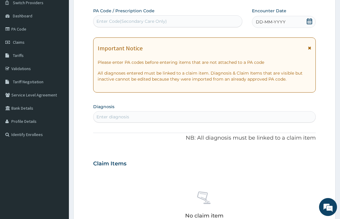
click at [312, 21] on div "DD-MM-YYYY" at bounding box center [284, 22] width 64 height 12
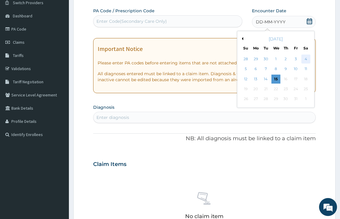
click at [304, 58] on div "4" at bounding box center [305, 58] width 9 height 9
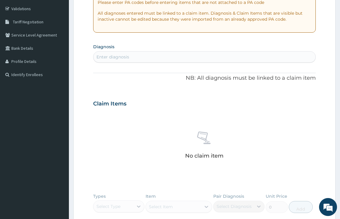
scroll to position [139, 0]
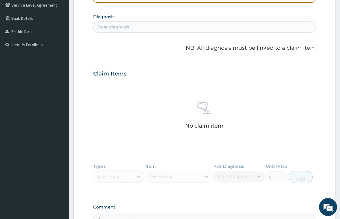
click at [115, 27] on div "Enter diagnosis" at bounding box center [112, 27] width 33 height 6
type input "UPPER RESPIRATORY"
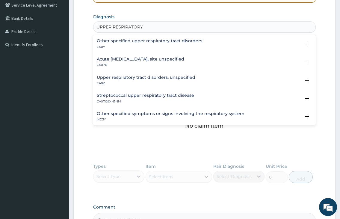
click at [117, 75] on h4 "Upper respiratory tract disorders, unspecified" at bounding box center [146, 77] width 98 height 4
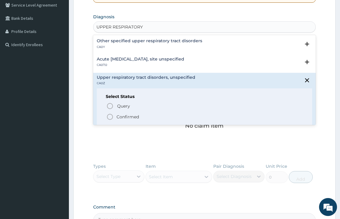
click at [110, 117] on icon "status option filled" at bounding box center [109, 116] width 7 height 7
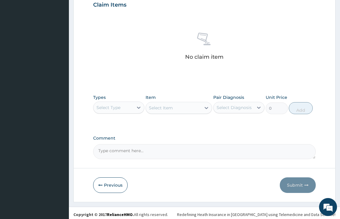
scroll to position [213, 0]
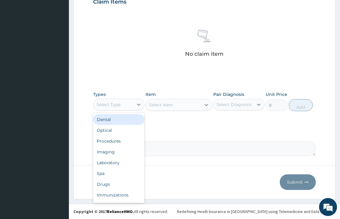
click at [111, 101] on div "Select Type" at bounding box center [113, 105] width 40 height 10
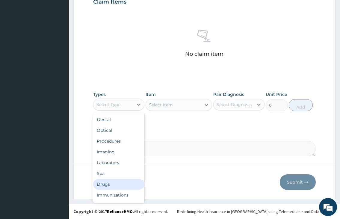
click at [116, 184] on div "Drugs" at bounding box center [118, 184] width 51 height 11
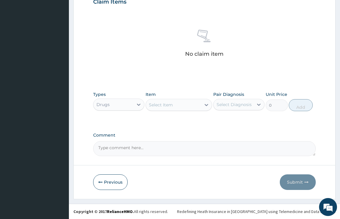
click at [180, 107] on div "Select Item" at bounding box center [173, 105] width 55 height 10
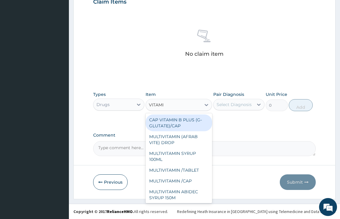
type input "VITAMIN"
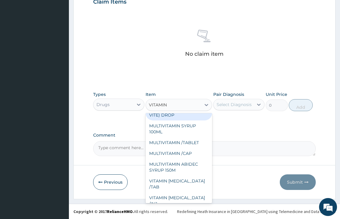
scroll to position [104, 0]
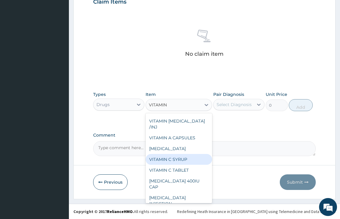
click at [184, 155] on div "VITAMIN C SYRUP" at bounding box center [178, 159] width 67 height 11
type input "500"
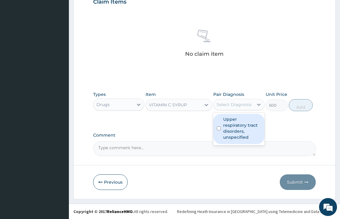
click at [250, 107] on div "Select Diagnosis" at bounding box center [233, 105] width 40 height 10
drag, startPoint x: 249, startPoint y: 131, endPoint x: 266, endPoint y: 127, distance: 17.1
click at [249, 131] on label "Upper respiratory tract disorders, unspecified" at bounding box center [242, 128] width 38 height 24
checkbox input "true"
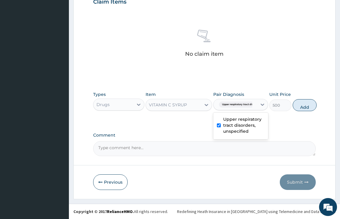
drag, startPoint x: 306, startPoint y: 107, endPoint x: 281, endPoint y: 115, distance: 26.5
click at [306, 107] on button "Add" at bounding box center [304, 105] width 24 height 12
type input "0"
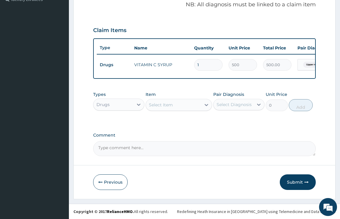
scroll to position [190, 0]
click at [182, 107] on div "Select Item" at bounding box center [173, 105] width 55 height 10
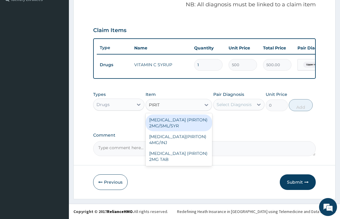
type input "PIRITO"
click at [186, 124] on div "CHLORPHENAMINE (PIRITON) 2MG/5ML/SYR" at bounding box center [178, 122] width 67 height 17
type input "1200"
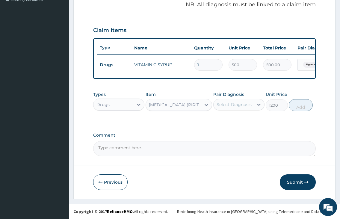
click at [237, 110] on div "Select Diagnosis" at bounding box center [238, 104] width 51 height 11
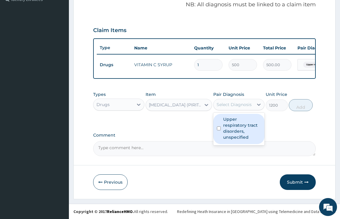
click at [235, 134] on label "Upper respiratory tract disorders, unspecified" at bounding box center [242, 128] width 38 height 24
checkbox input "true"
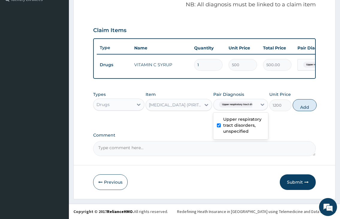
drag, startPoint x: 300, startPoint y: 104, endPoint x: 277, endPoint y: 111, distance: 24.4
click at [300, 106] on button "Add" at bounding box center [304, 105] width 24 height 12
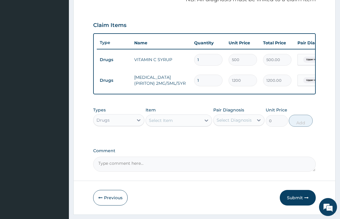
click at [132, 122] on div "Drugs" at bounding box center [113, 120] width 40 height 10
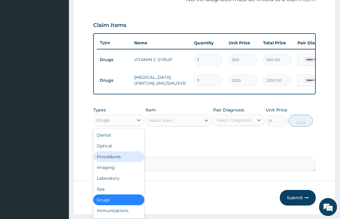
click at [120, 160] on div "Procedures" at bounding box center [118, 156] width 51 height 11
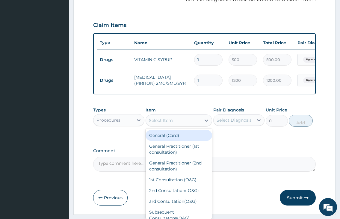
click at [180, 125] on div "Select Item" at bounding box center [173, 121] width 55 height 10
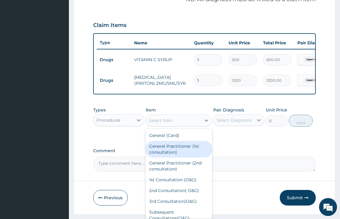
drag, startPoint x: 179, startPoint y: 151, endPoint x: 191, endPoint y: 149, distance: 12.5
click at [181, 151] on div "General Practitioner (1st consultation)" at bounding box center [178, 149] width 67 height 17
type input "2000"
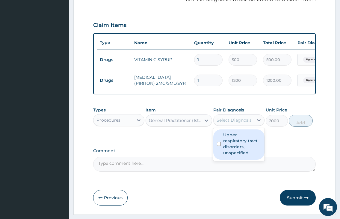
click at [228, 123] on div "Select Diagnosis" at bounding box center [233, 120] width 35 height 6
click at [231, 143] on label "Upper respiratory tract disorders, unspecified" at bounding box center [242, 144] width 38 height 24
checkbox input "true"
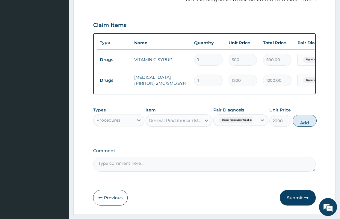
click at [303, 127] on button "Add" at bounding box center [304, 121] width 24 height 12
type input "0"
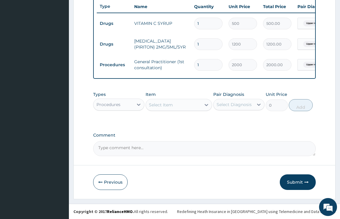
scroll to position [231, 0]
click at [295, 178] on button "Submit" at bounding box center [298, 182] width 36 height 16
